Goal: Task Accomplishment & Management: Use online tool/utility

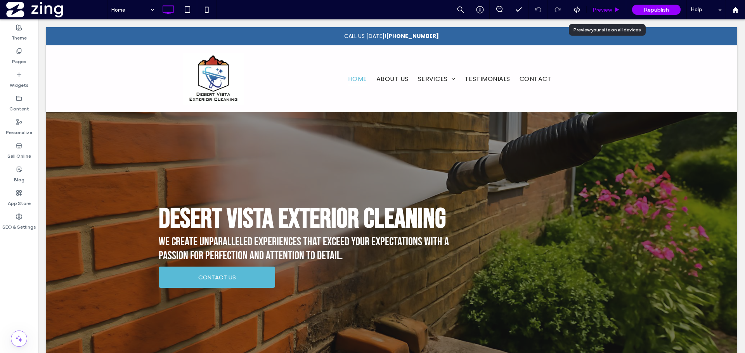
click at [601, 5] on div "Preview" at bounding box center [607, 9] width 40 height 19
click at [600, 9] on span "Preview" at bounding box center [601, 10] width 19 height 7
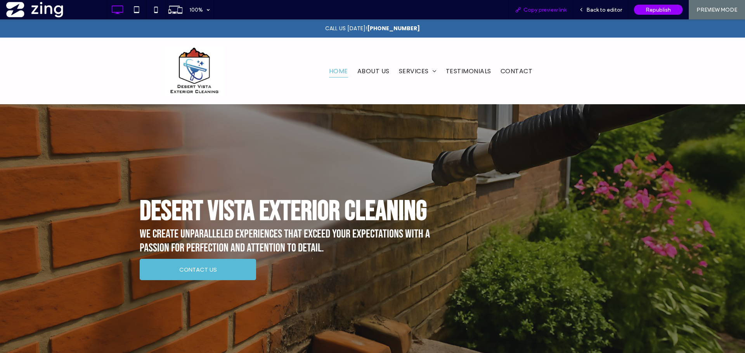
click at [530, 11] on span "Copy preview link" at bounding box center [544, 10] width 43 height 7
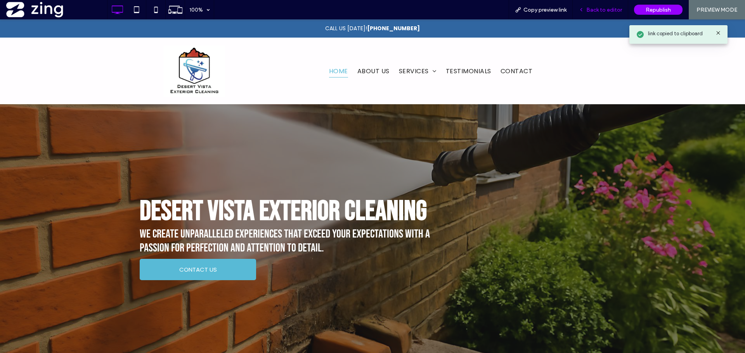
click at [589, 10] on span "Back to editor" at bounding box center [604, 10] width 36 height 7
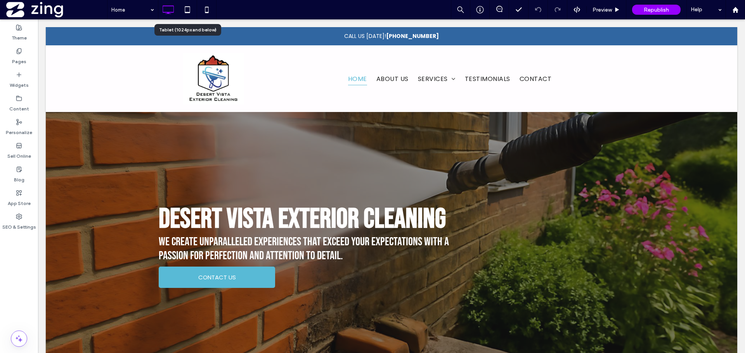
drag, startPoint x: 185, startPoint y: 10, endPoint x: 170, endPoint y: 13, distance: 14.9
click at [185, 10] on icon at bounding box center [188, 10] width 16 height 16
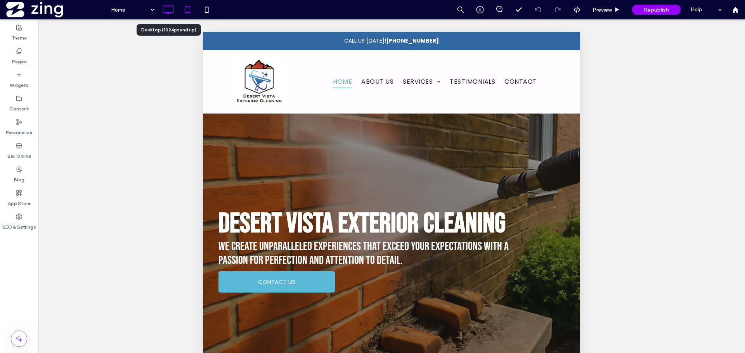
drag, startPoint x: 169, startPoint y: 11, endPoint x: 315, endPoint y: 54, distance: 152.0
click at [169, 11] on icon at bounding box center [168, 10] width 16 height 16
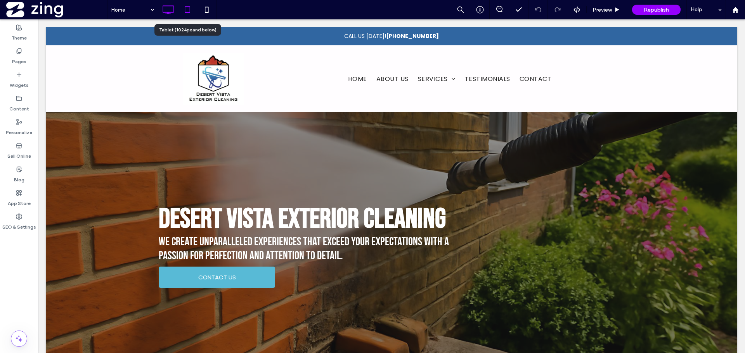
click at [187, 7] on icon at bounding box center [188, 10] width 16 height 16
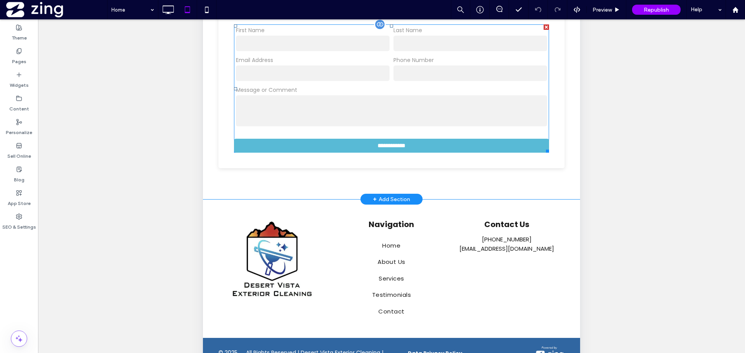
scroll to position [187, 0]
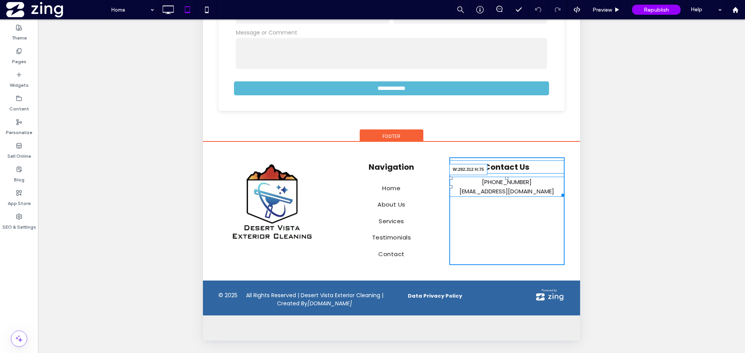
drag, startPoint x: 556, startPoint y: 227, endPoint x: 564, endPoint y: 228, distance: 8.2
click at [564, 228] on div "Click To Paste Navigation Home About Us Services Testimonials Contact Click To …" at bounding box center [391, 211] width 377 height 139
